Goal: Obtain resource: Download file/media

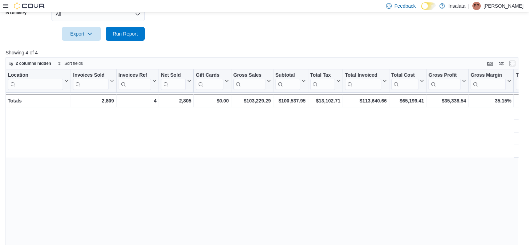
scroll to position [0, 563]
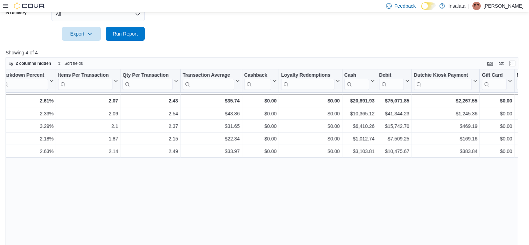
click at [4, 3] on icon at bounding box center [6, 6] width 6 height 6
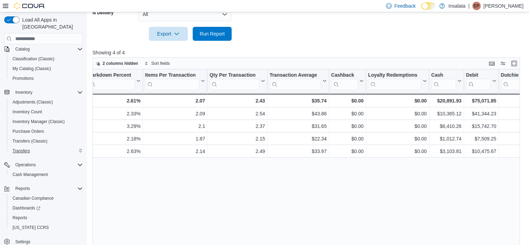
scroll to position [48, 0]
click at [23, 214] on span "Reports" at bounding box center [20, 217] width 15 height 6
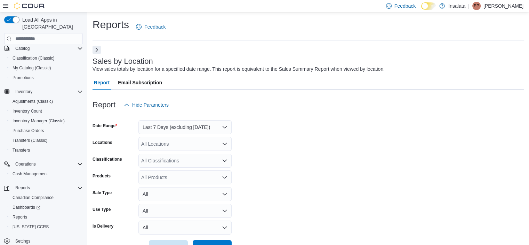
click at [99, 47] on button "Next" at bounding box center [97, 50] width 8 height 8
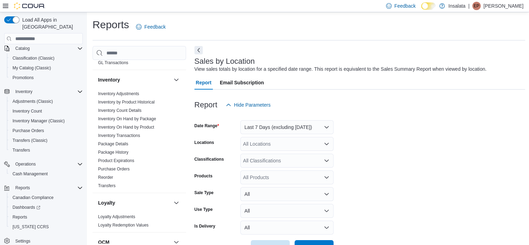
scroll to position [227, 0]
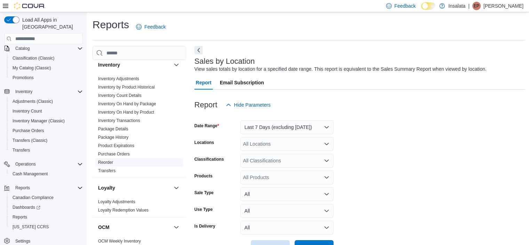
click at [106, 163] on link "Reorder" at bounding box center [105, 162] width 15 height 5
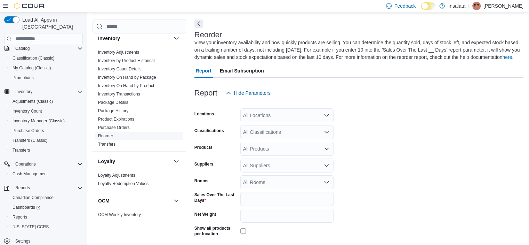
scroll to position [31, 0]
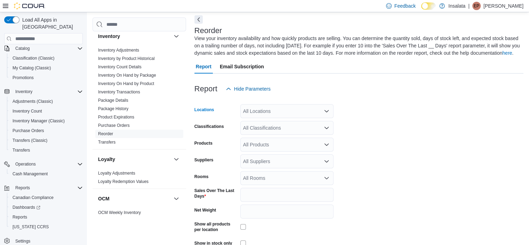
click at [268, 114] on div "All Locations" at bounding box center [286, 111] width 93 height 14
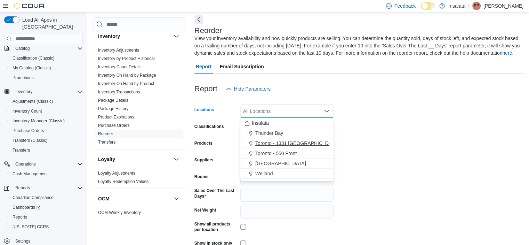
click at [269, 146] on span "Toronto - 1331 [GEOGRAPHIC_DATA]" at bounding box center [297, 143] width 84 height 7
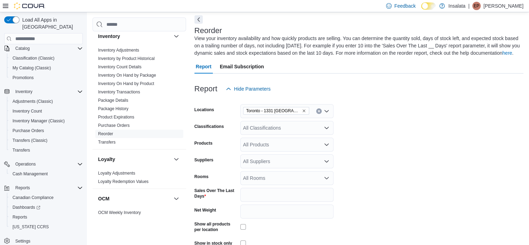
click at [402, 124] on form "Locations [GEOGRAPHIC_DATA] - 1331 St Clair Classifications All Classifications…" at bounding box center [359, 182] width 329 height 172
click at [307, 132] on div "All Classifications" at bounding box center [286, 128] width 93 height 14
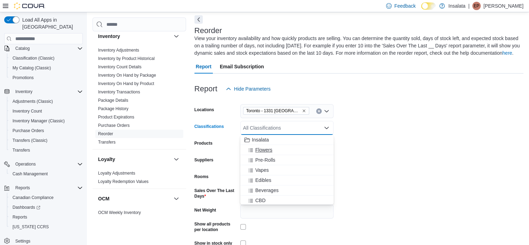
click at [273, 151] on div "Flowers" at bounding box center [287, 149] width 85 height 7
click at [273, 151] on span "Pre-Rolls" at bounding box center [265, 149] width 20 height 7
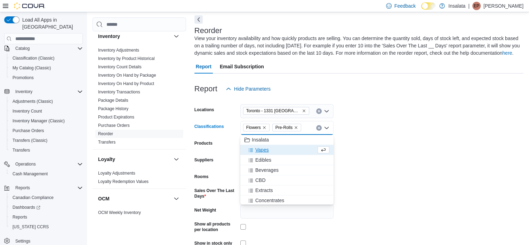
drag, startPoint x: 288, startPoint y: 149, endPoint x: 363, endPoint y: 156, distance: 75.5
click at [363, 156] on body "Feedback Dark Mode Insalata | EP [PERSON_NAME] Load All Apps in New Hub Home Us…" at bounding box center [264, 125] width 529 height 312
click at [274, 148] on div "Vapes" at bounding box center [281, 149] width 72 height 7
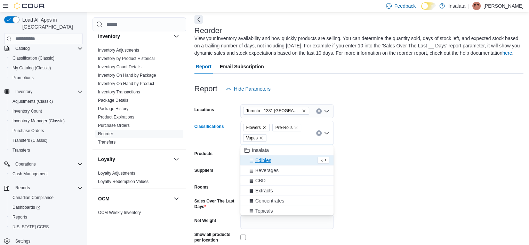
click at [271, 161] on div "Edibles" at bounding box center [281, 160] width 72 height 7
click at [271, 167] on div "CBD" at bounding box center [287, 170] width 85 height 7
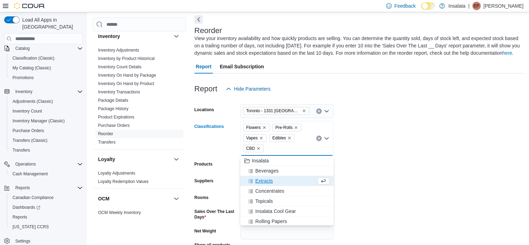
click at [377, 189] on form "Locations [GEOGRAPHIC_DATA] - 1331 St Clair Classifications Flowers Pre-Rolls V…" at bounding box center [359, 192] width 329 height 193
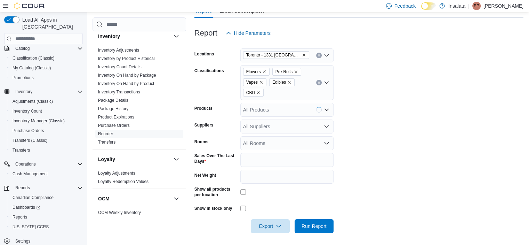
scroll to position [88, 0]
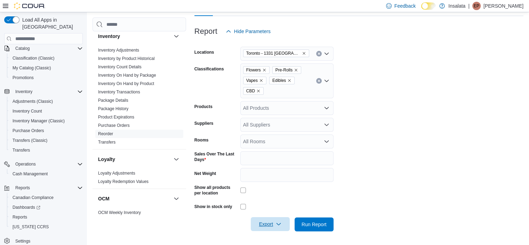
click at [269, 224] on span "Export" at bounding box center [270, 224] width 31 height 14
click at [270, 179] on span "Export to Excel" at bounding box center [271, 182] width 31 height 6
